Goal: Obtain resource: Download file/media

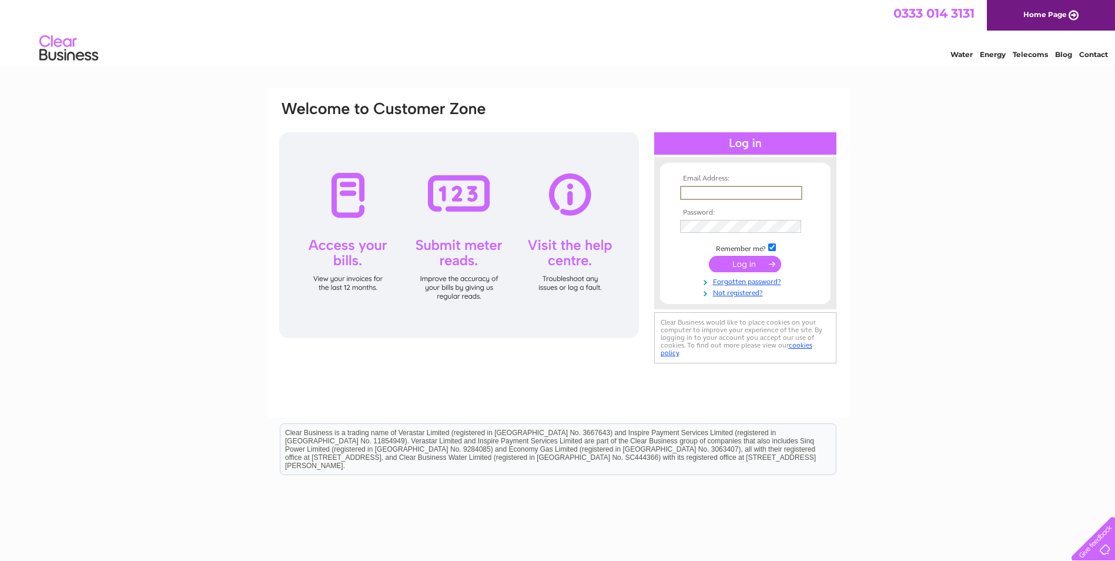
click at [739, 190] on input "text" at bounding box center [741, 193] width 122 height 14
type input "[EMAIL_ADDRESS][DOMAIN_NAME]"
drag, startPoint x: 914, startPoint y: 162, endPoint x: 930, endPoint y: 187, distance: 29.7
click at [915, 162] on div "Email Address: accounts@cammachbryant.com Password:" at bounding box center [557, 353] width 1115 height 530
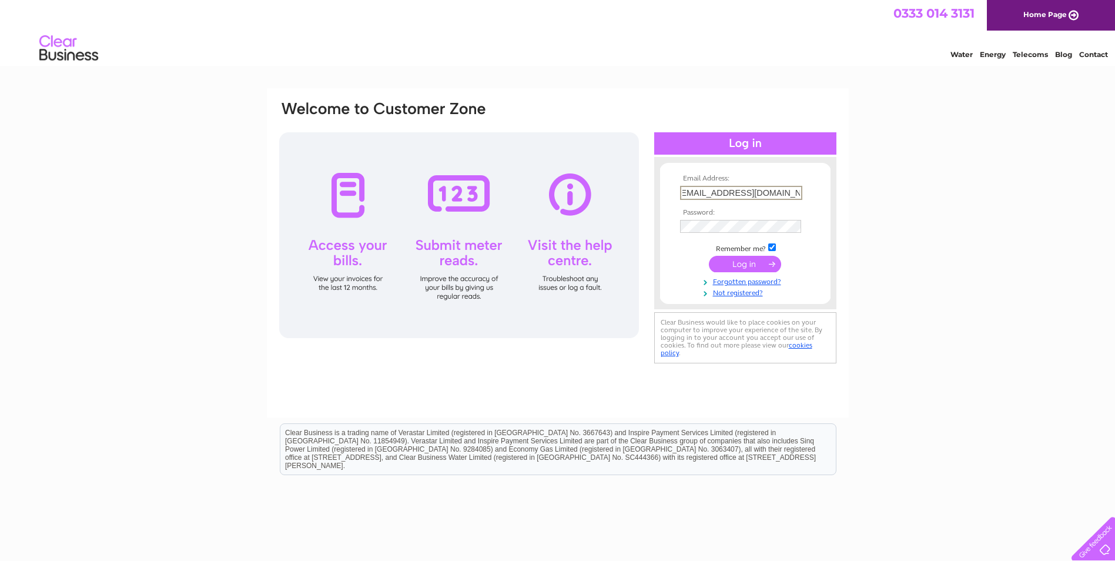
scroll to position [0, 0]
click at [709, 256] on input "submit" at bounding box center [745, 264] width 72 height 16
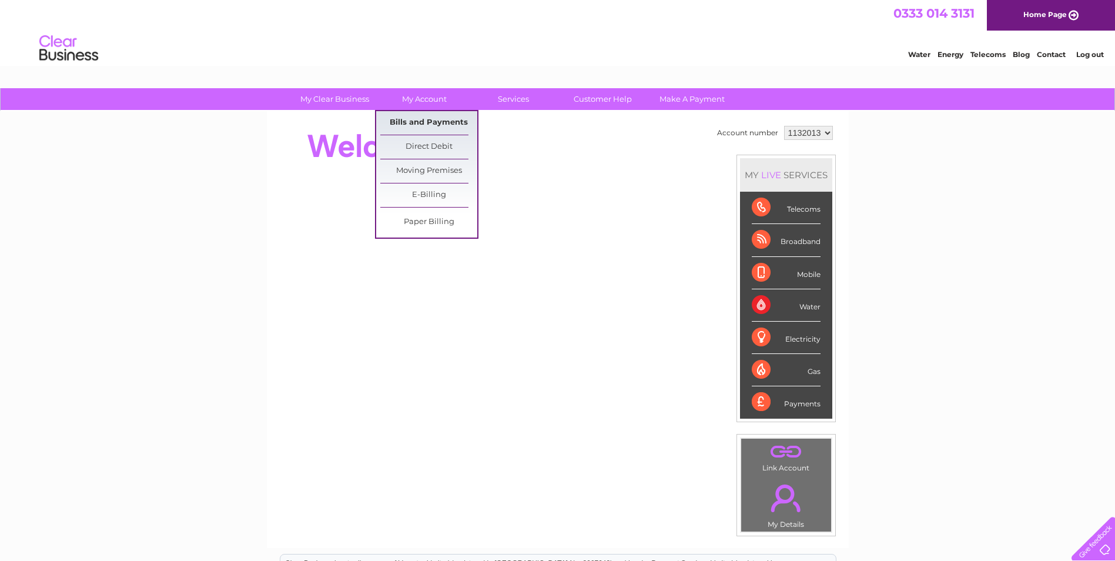
click at [413, 123] on link "Bills and Payments" at bounding box center [428, 123] width 97 height 24
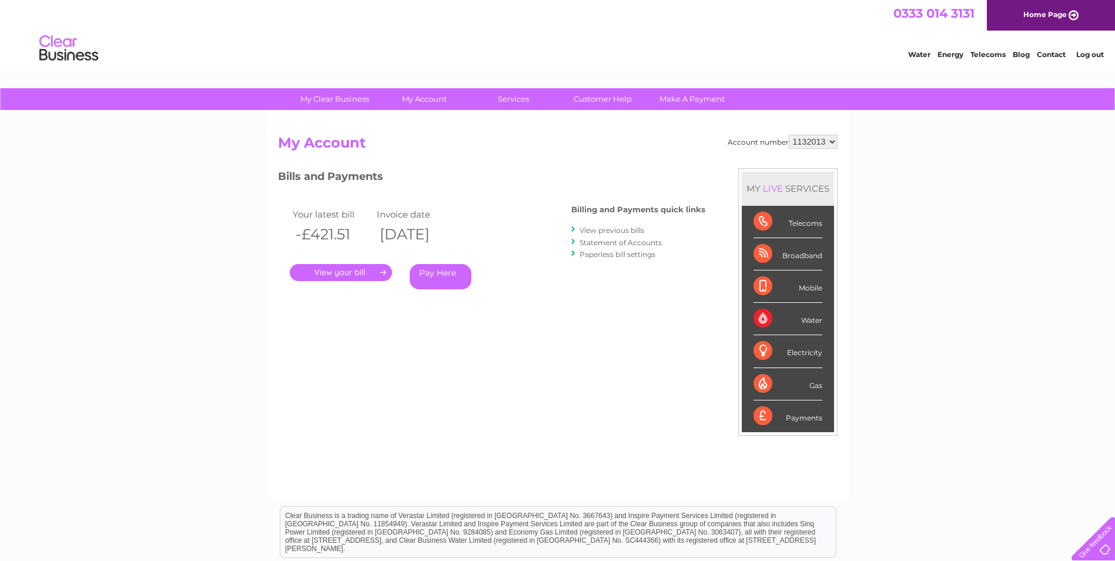
click at [376, 273] on link "." at bounding box center [341, 272] width 102 height 17
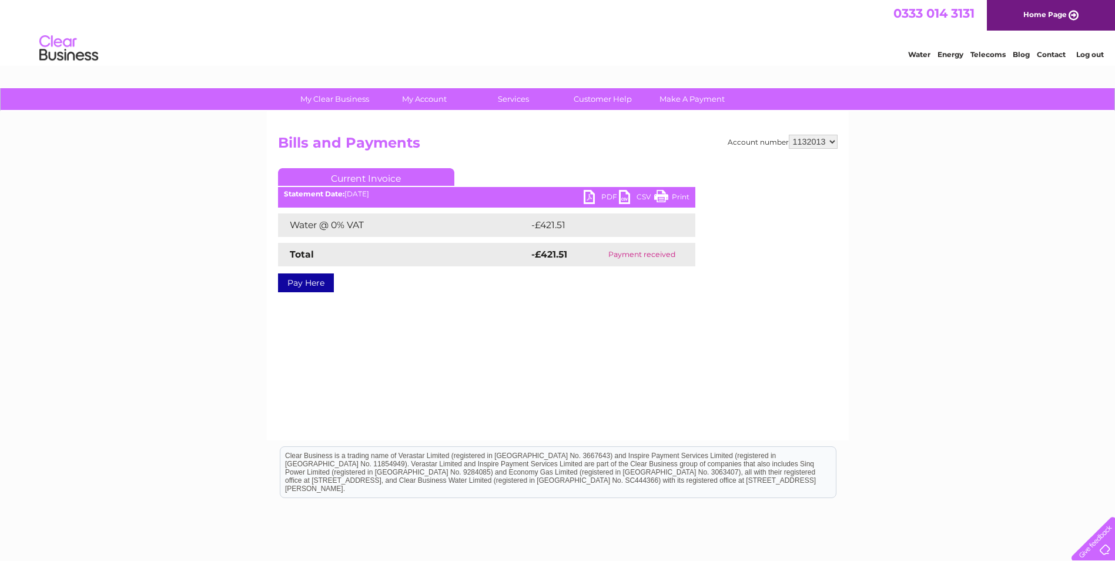
click at [588, 194] on link "PDF" at bounding box center [601, 198] width 35 height 17
click at [811, 139] on select "1132013 1138169" at bounding box center [813, 142] width 49 height 14
select select "1138169"
click at [789, 135] on select "1132013 1138169" at bounding box center [813, 142] width 49 height 14
click at [954, 220] on div "My Clear Business Login Details My Details My Preferences Link Account My Accou…" at bounding box center [557, 364] width 1115 height 553
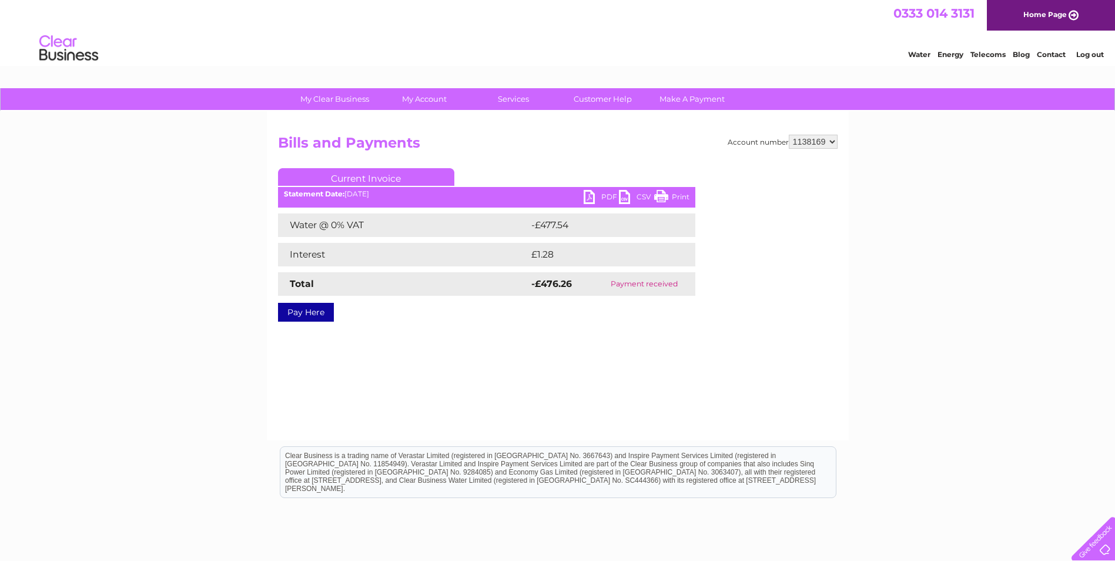
click at [590, 199] on link "PDF" at bounding box center [601, 198] width 35 height 17
